Goal: Task Accomplishment & Management: Complete application form

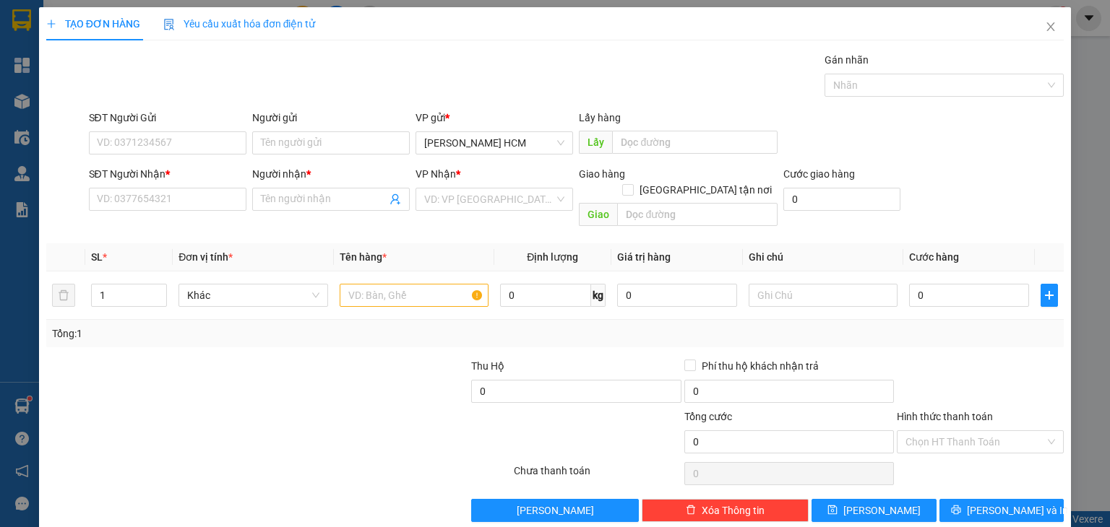
click at [168, 194] on input "SĐT Người Nhận *" at bounding box center [168, 199] width 158 height 23
type input "0966638305"
click at [167, 230] on div "0966638305 - NHỰT" at bounding box center [165, 228] width 139 height 16
type input "NHỰT"
type input "0966638305"
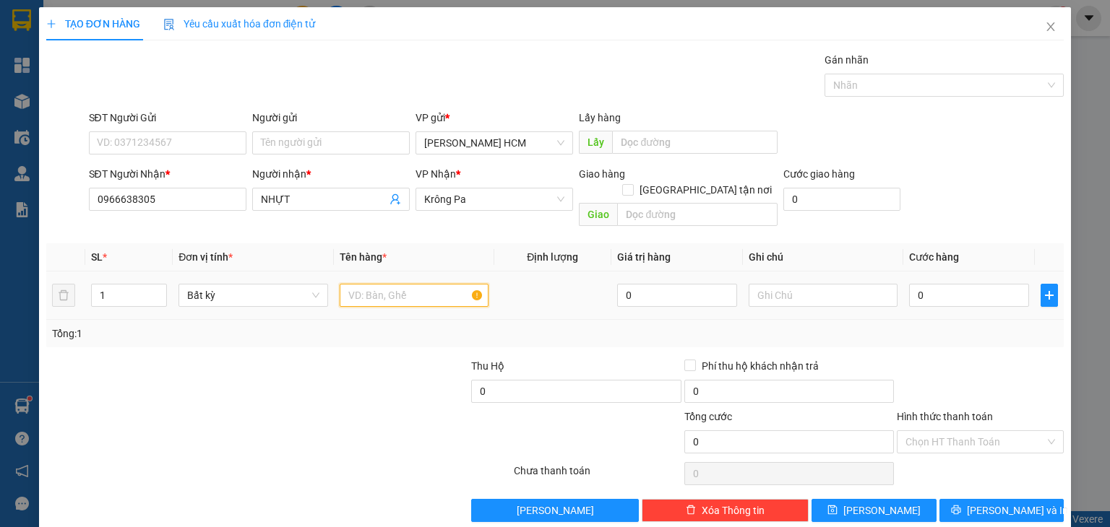
click at [359, 284] on input "text" at bounding box center [414, 295] width 149 height 23
type input "hộp"
click at [911, 284] on input "0" at bounding box center [969, 295] width 120 height 23
click at [909, 284] on input "0" at bounding box center [969, 295] width 120 height 23
type input "40"
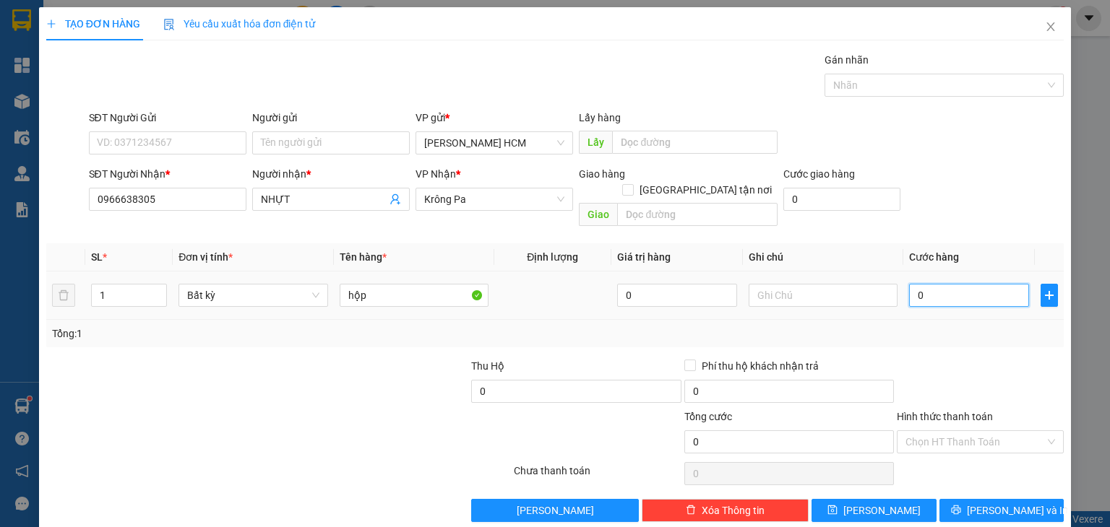
type input "40"
type input "40.000"
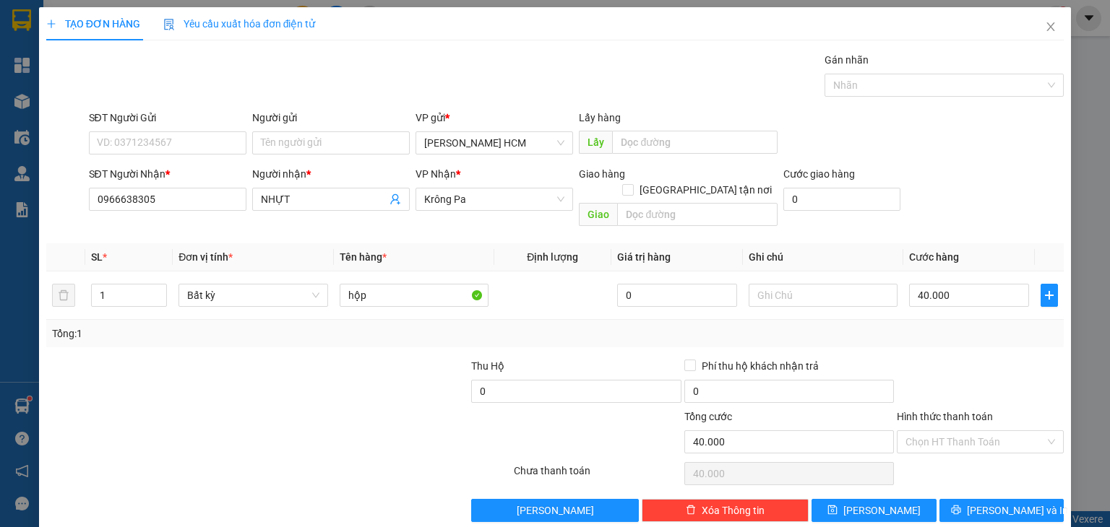
click at [928, 326] on div "Tổng: 1" at bounding box center [555, 334] width 1006 height 16
click at [970, 499] on button "[PERSON_NAME] và In" at bounding box center [1001, 510] width 125 height 23
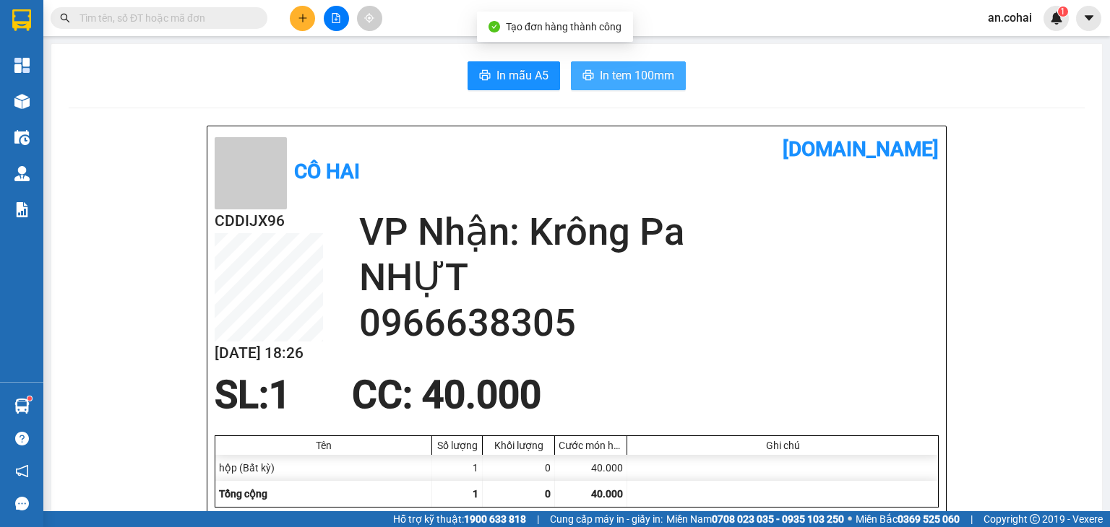
click at [639, 87] on button "In tem 100mm" at bounding box center [628, 75] width 115 height 29
